Goal: Information Seeking & Learning: Check status

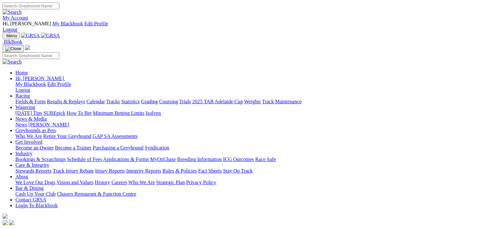
click at [30, 93] on link "Racing" at bounding box center [22, 95] width 14 height 5
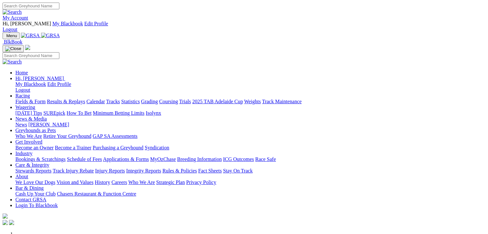
click at [30, 93] on link "Racing" at bounding box center [22, 95] width 14 height 5
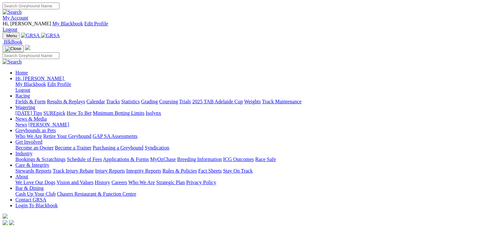
click at [80, 99] on link "Results & Replays" at bounding box center [66, 101] width 38 height 5
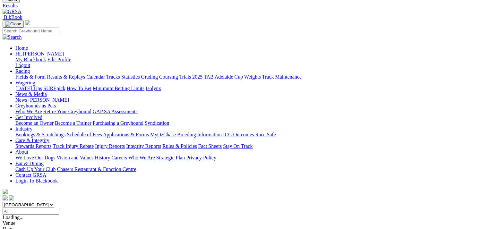
scroll to position [64, 0]
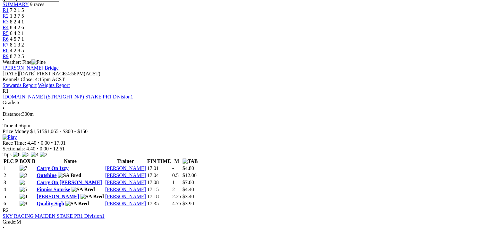
scroll to position [289, 0]
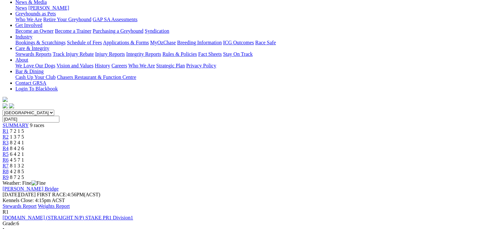
scroll to position [0, 0]
